Goal: Task Accomplishment & Management: Use online tool/utility

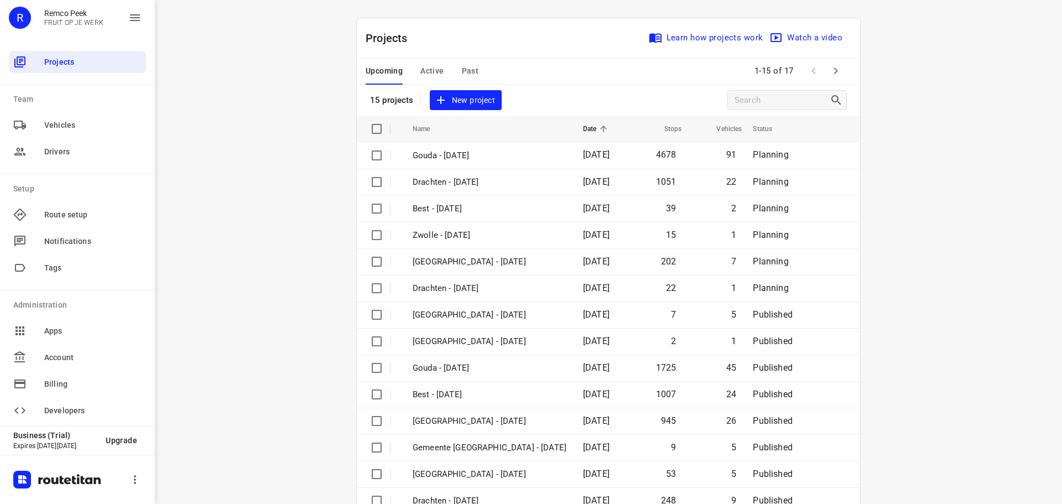
click at [421, 69] on span "Active" at bounding box center [431, 71] width 23 height 14
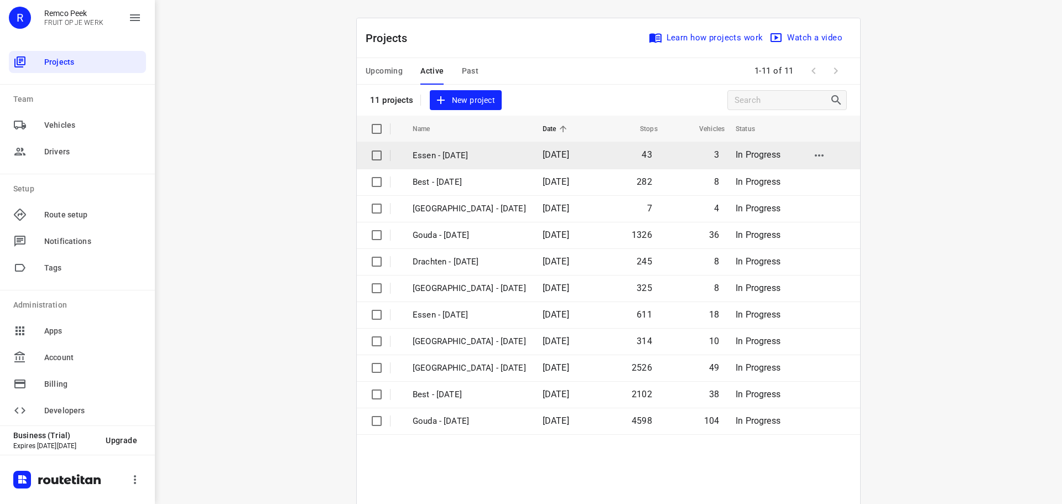
click at [442, 155] on p "Essen - [DATE]" at bounding box center [469, 155] width 113 height 13
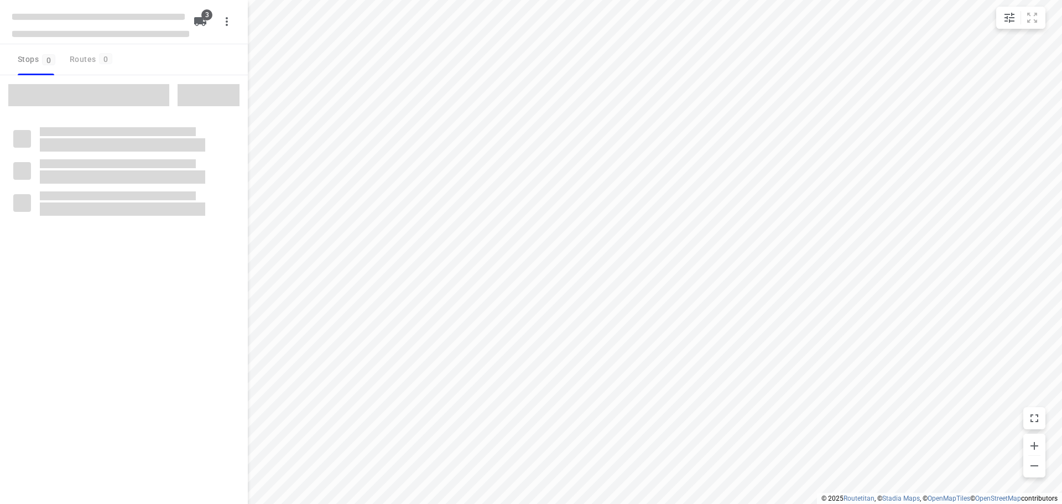
checkbox input "true"
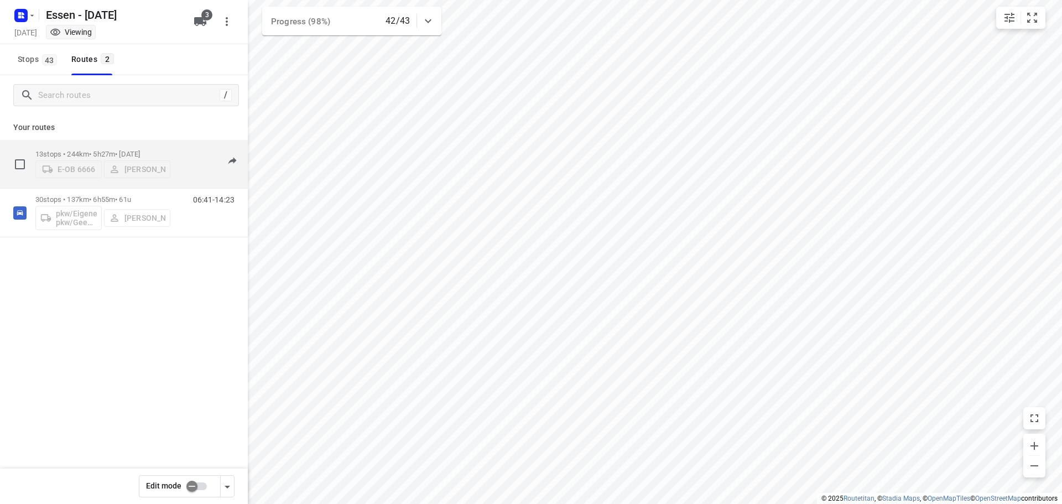
click at [84, 176] on div "E-OB 6666 [PERSON_NAME]" at bounding box center [102, 168] width 135 height 20
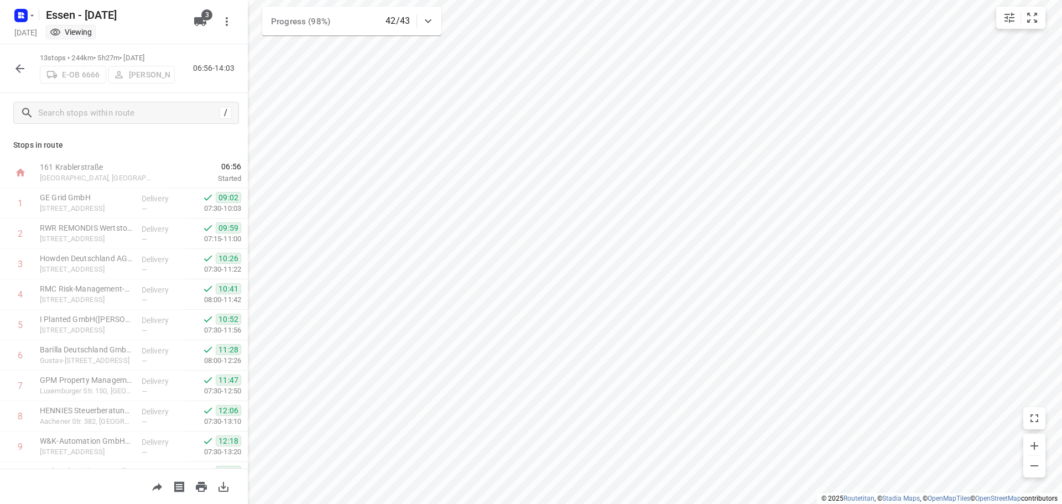
click at [19, 65] on icon "button" at bounding box center [19, 68] width 9 height 9
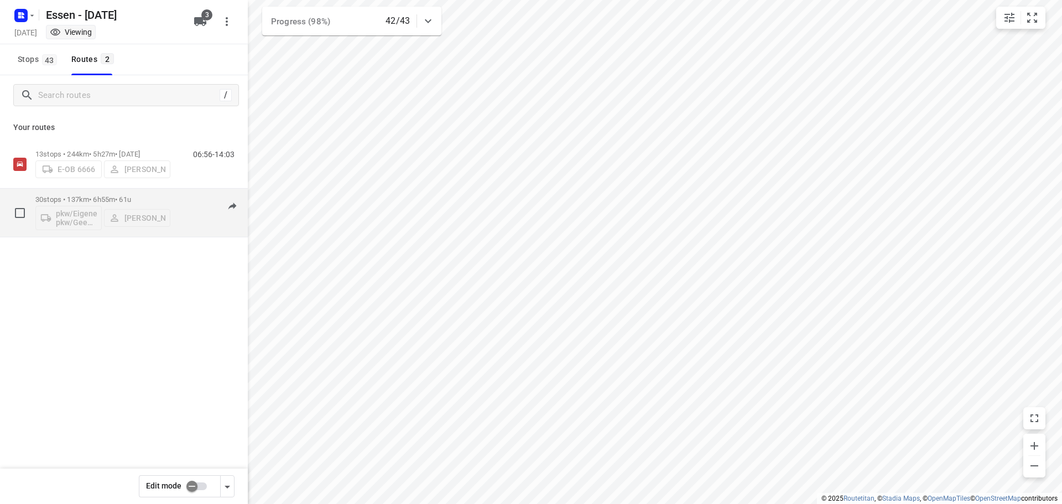
click at [105, 218] on div "pkw/Eigener pkw/Geen kenteken [PERSON_NAME]" at bounding box center [102, 217] width 135 height 27
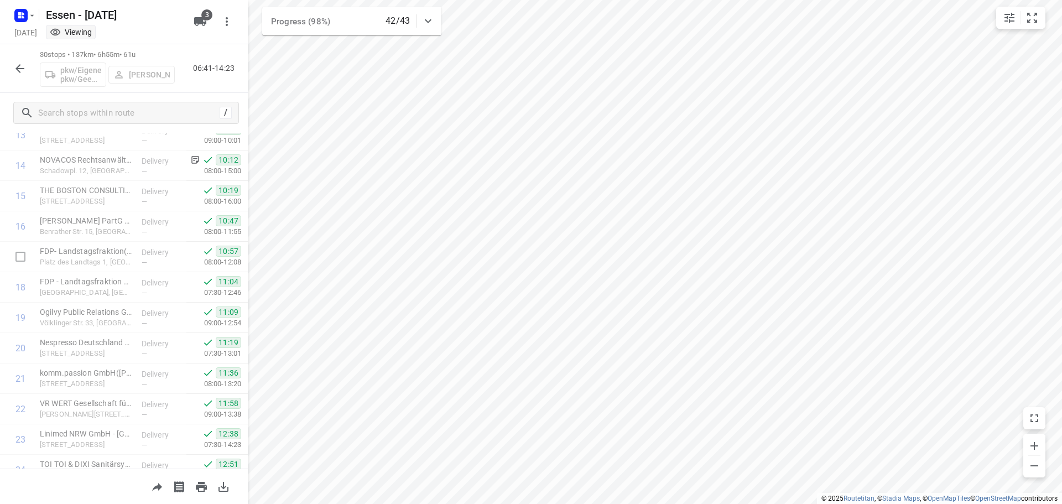
scroll to position [663, 0]
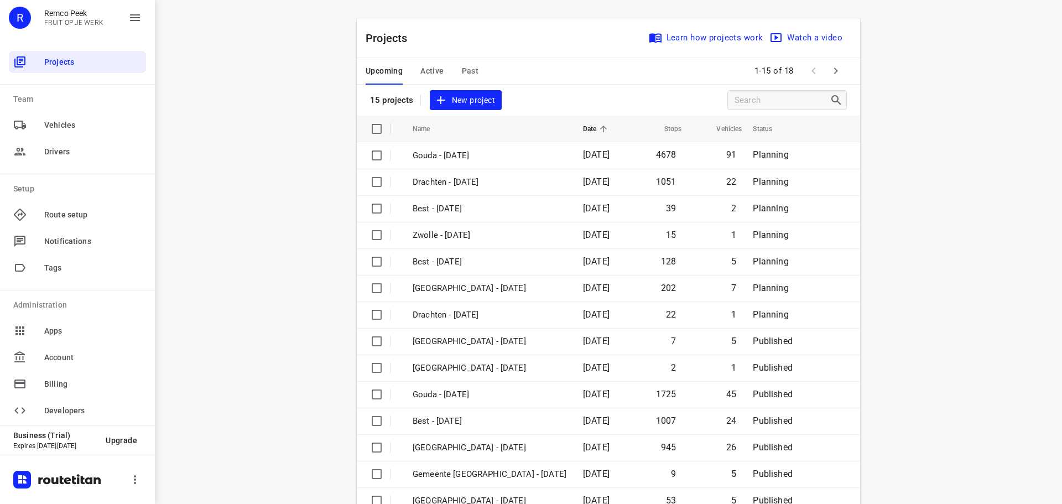
click at [428, 73] on span "Active" at bounding box center [431, 71] width 23 height 14
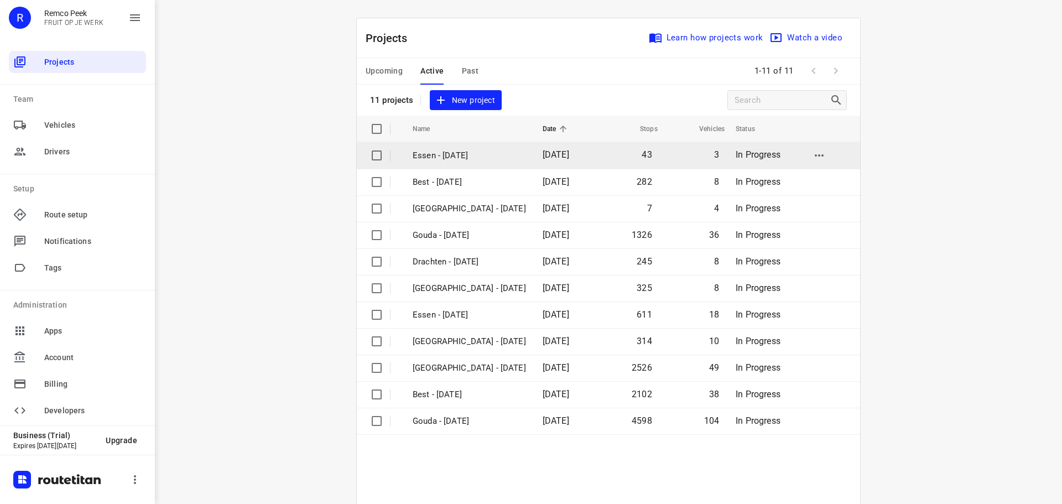
click at [450, 163] on td "Essen - [DATE]" at bounding box center [468, 155] width 132 height 27
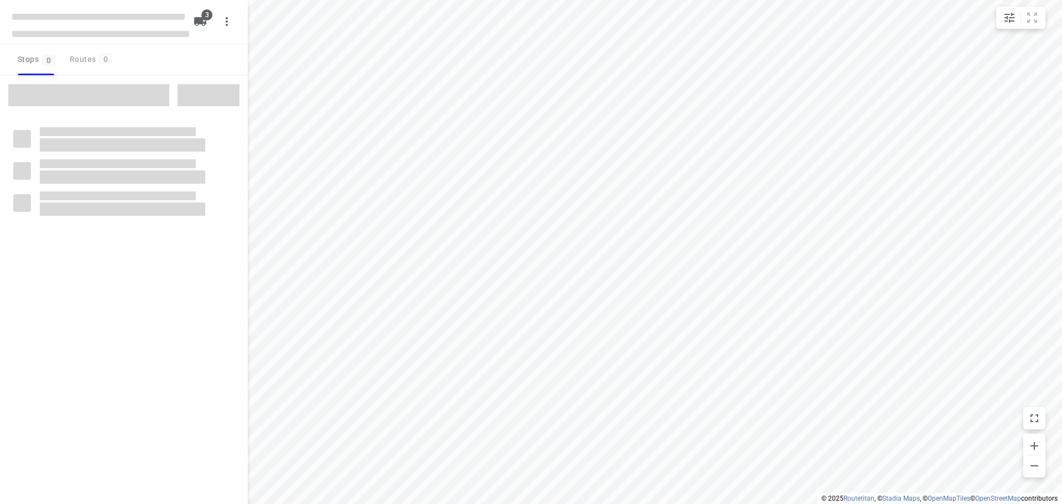
checkbox input "true"
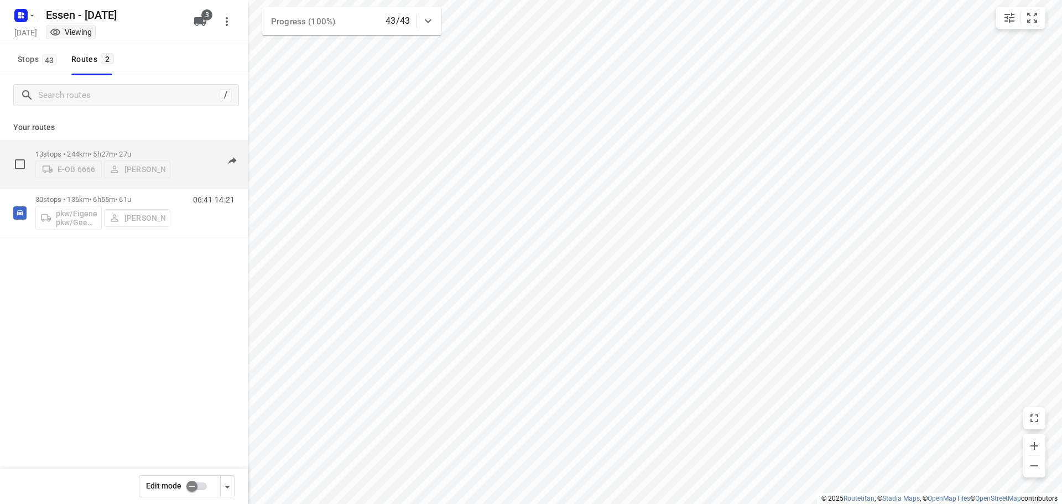
click at [132, 169] on div "E-OB 6666 [PERSON_NAME]" at bounding box center [102, 168] width 135 height 20
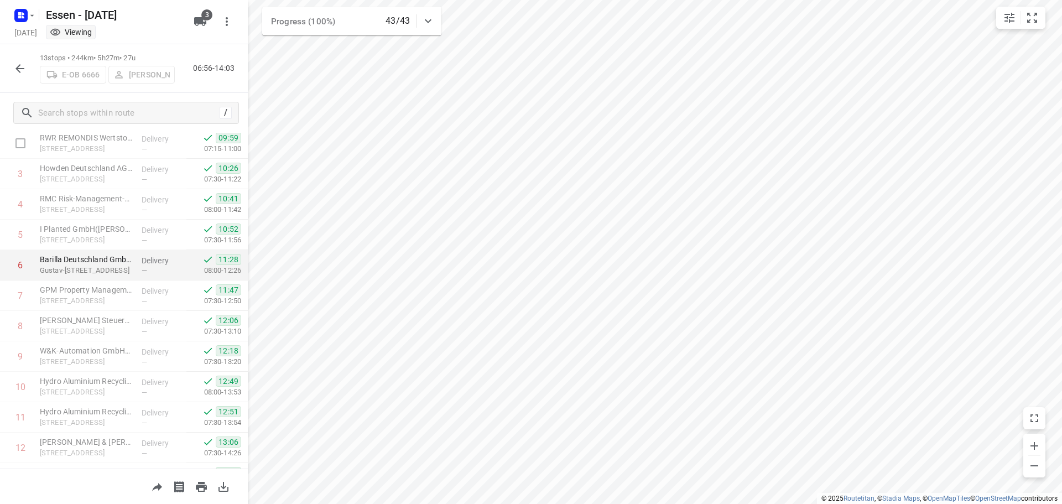
scroll to position [145, 0]
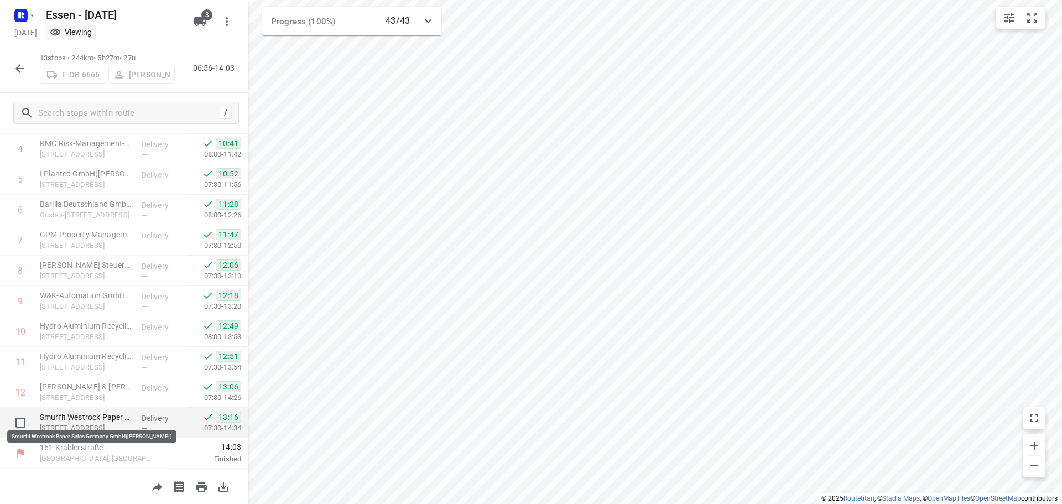
click at [90, 413] on p "Smurfit Westrock Paper Sales Germany GmbH([PERSON_NAME])" at bounding box center [86, 416] width 93 height 11
